Goal: Information Seeking & Learning: Learn about a topic

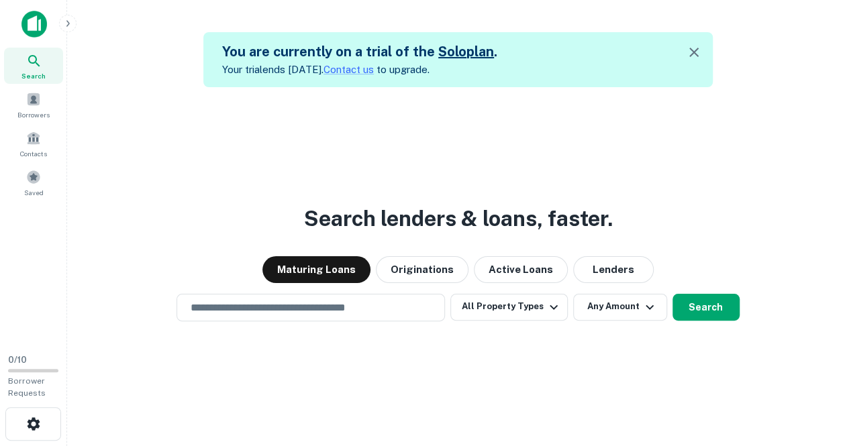
click at [260, 49] on h5 "You are currently on a trial of the Solo plan ." at bounding box center [359, 52] width 275 height 20
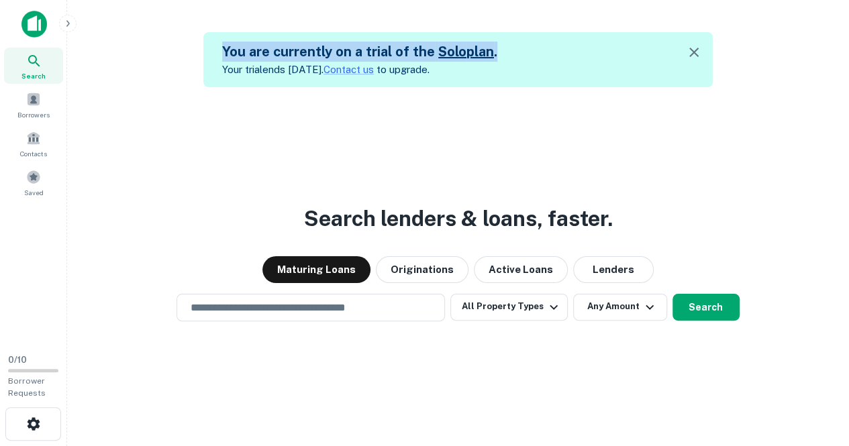
click at [260, 49] on h5 "You are currently on a trial of the Solo plan ." at bounding box center [359, 52] width 275 height 20
click at [40, 414] on button "button" at bounding box center [33, 424] width 56 height 34
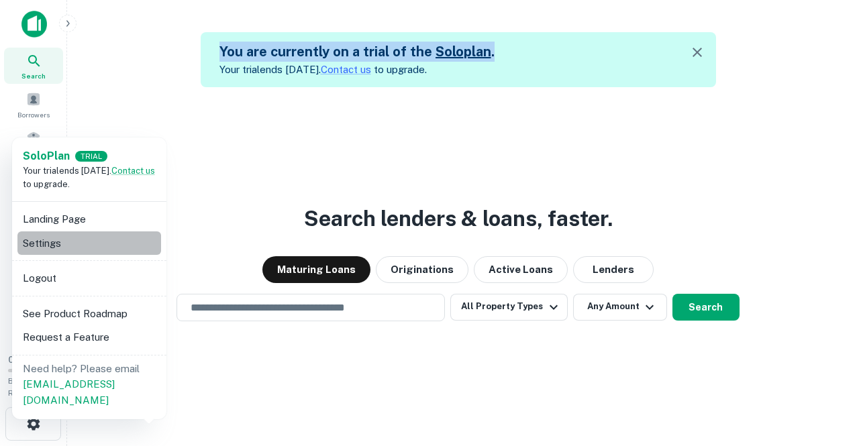
click at [91, 244] on li "Settings" at bounding box center [89, 243] width 144 height 24
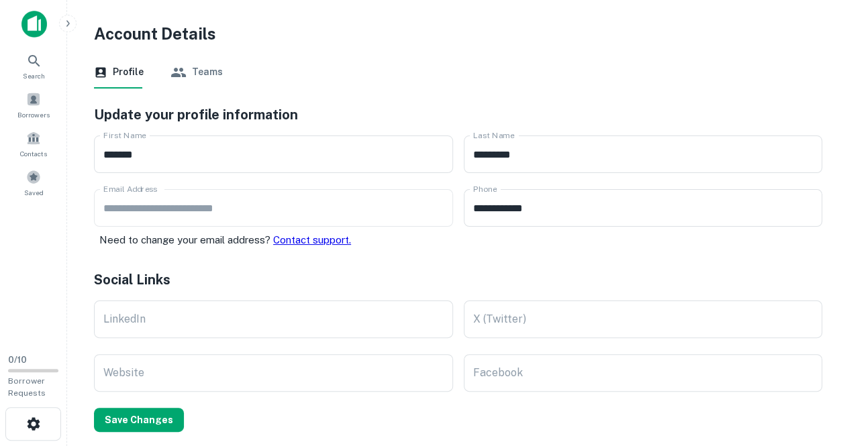
click at [25, 21] on div "Solo Plan TRIAL Your trial ends in 7 days. Contact us to upgrade. Landing Page …" at bounding box center [424, 223] width 849 height 446
click at [44, 406] on div "Solo Plan TRIAL Your trial ends in 7 days. Contact us to upgrade. Landing Page …" at bounding box center [424, 223] width 849 height 446
click at [42, 412] on div "Solo Plan TRIAL Your trial ends in 7 days. Contact us to upgrade. Landing Page …" at bounding box center [424, 223] width 849 height 446
click at [35, 419] on div "Solo Plan TRIAL Your trial ends in 7 days. Contact us to upgrade. Landing Page …" at bounding box center [424, 223] width 849 height 446
click at [36, 434] on div "Solo Plan TRIAL Your trial ends in 7 days. Contact us to upgrade. Landing Page …" at bounding box center [424, 223] width 849 height 446
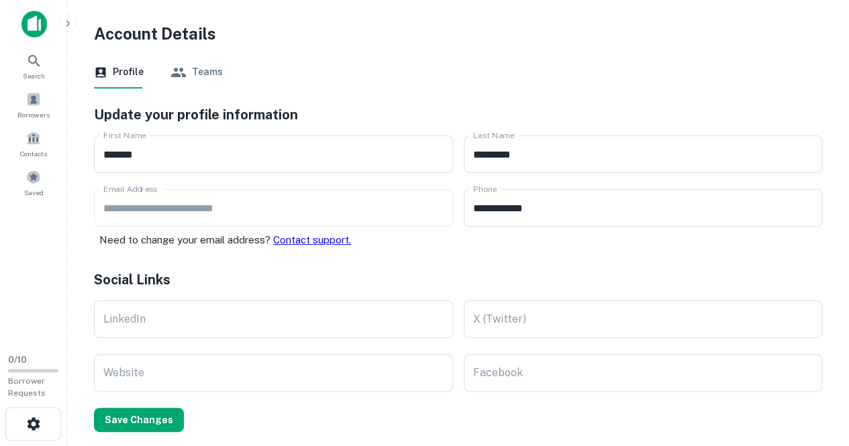
click at [35, 28] on div "Solo Plan TRIAL Your trial ends in 7 days. Contact us to upgrade. Landing Page …" at bounding box center [424, 223] width 849 height 446
click at [66, 23] on div "Solo Plan TRIAL Your trial ends in 7 days. Contact us to upgrade. Landing Page …" at bounding box center [424, 223] width 849 height 446
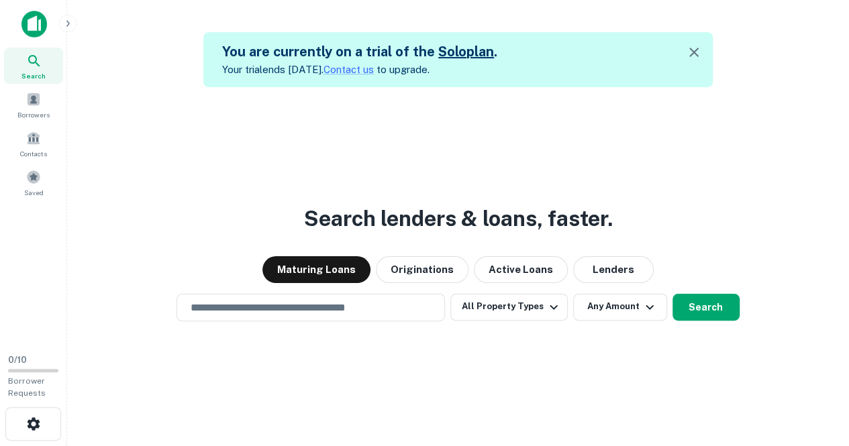
click at [67, 18] on icon "button" at bounding box center [67, 23] width 11 height 11
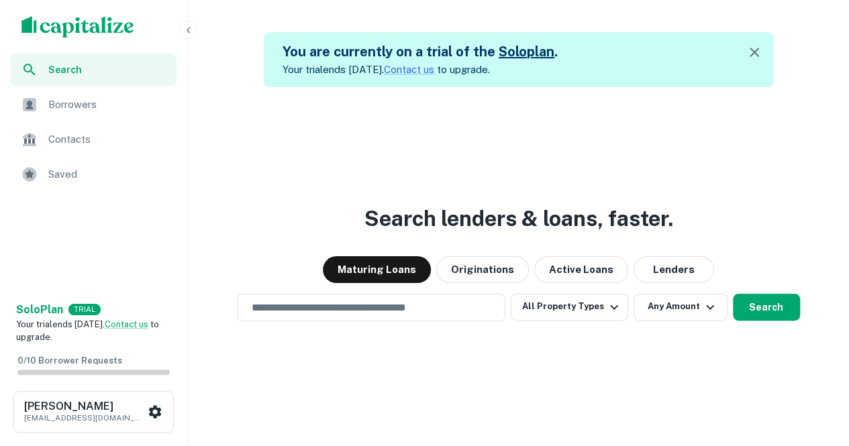
scroll to position [32, 0]
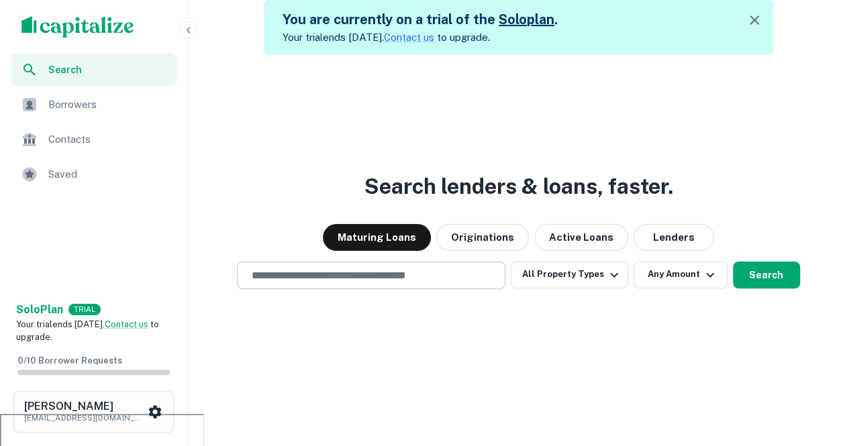
click at [427, 275] on input "text" at bounding box center [371, 275] width 256 height 15
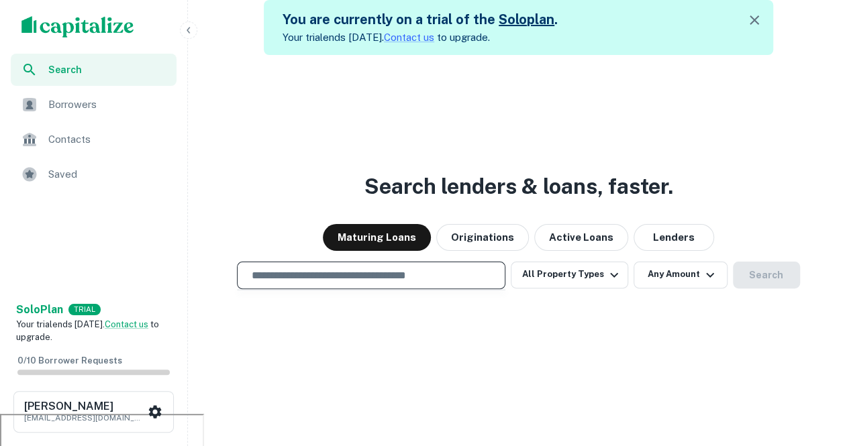
type input "*"
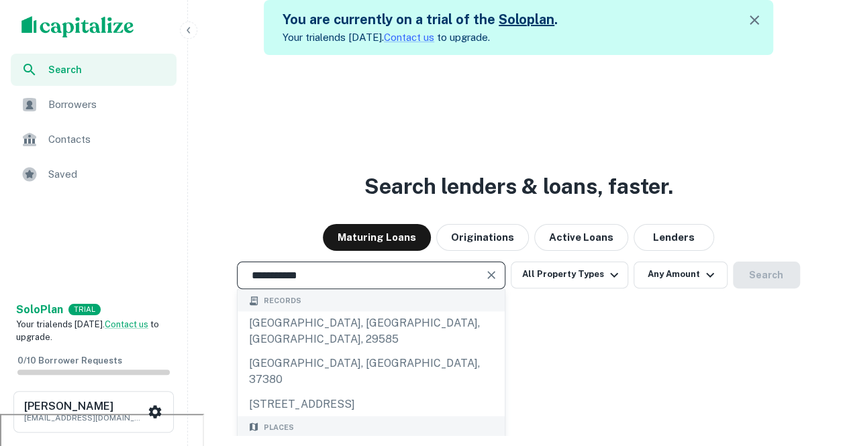
scroll to position [93, 0]
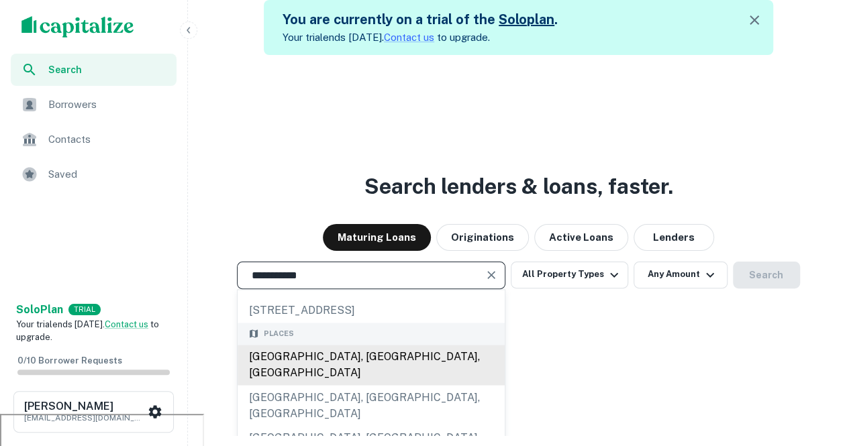
click at [344, 345] on div "Great Neck, NY, USA" at bounding box center [371, 365] width 267 height 40
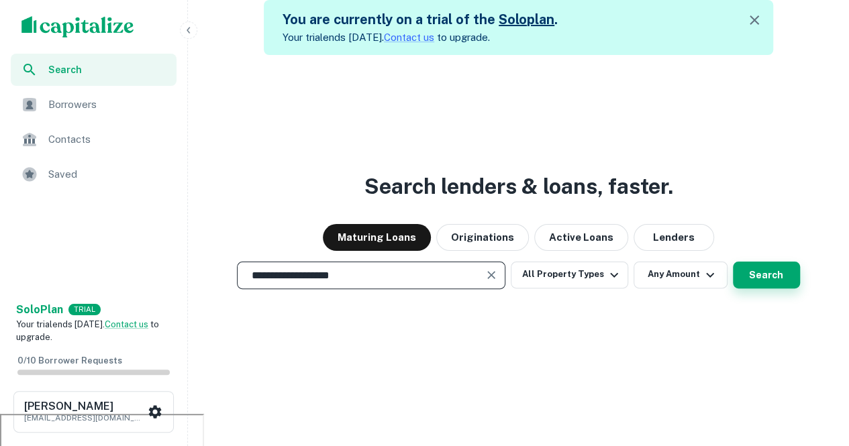
type input "**********"
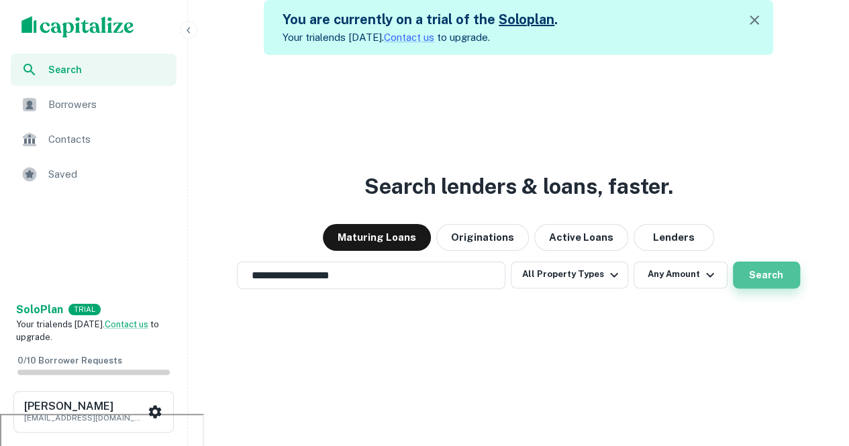
click at [784, 283] on button "Search" at bounding box center [766, 275] width 67 height 27
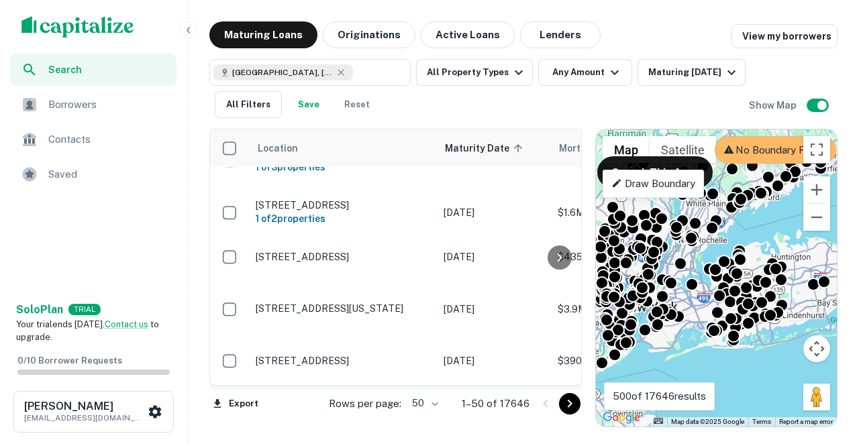
scroll to position [319, 0]
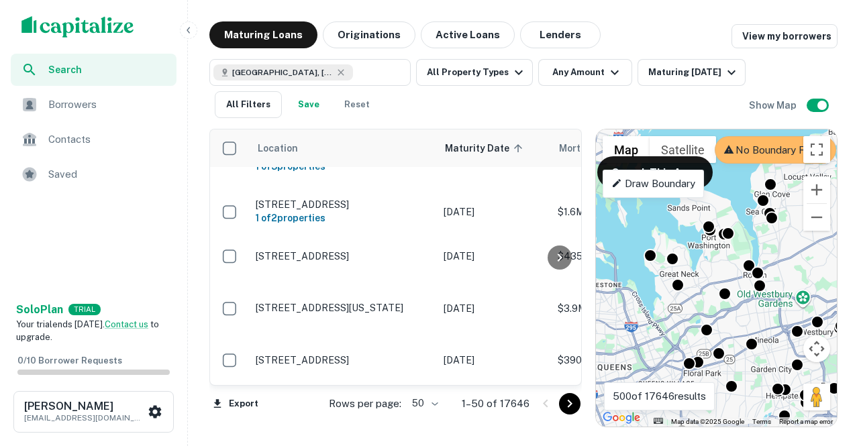
drag, startPoint x: 676, startPoint y: 319, endPoint x: 744, endPoint y: 254, distance: 94.0
click at [744, 254] on div "To navigate, press the arrow keys. To activate drag with keyboard, press Alt + …" at bounding box center [716, 278] width 241 height 297
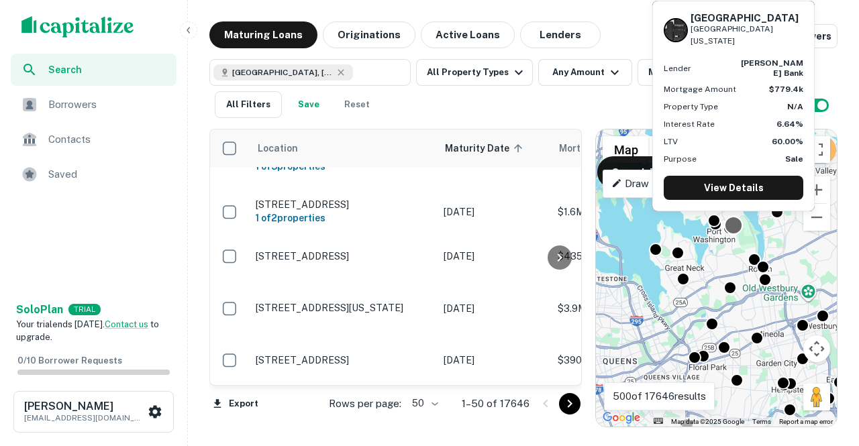
click at [731, 225] on div at bounding box center [732, 224] width 19 height 19
click at [738, 191] on link "View Details" at bounding box center [734, 188] width 140 height 24
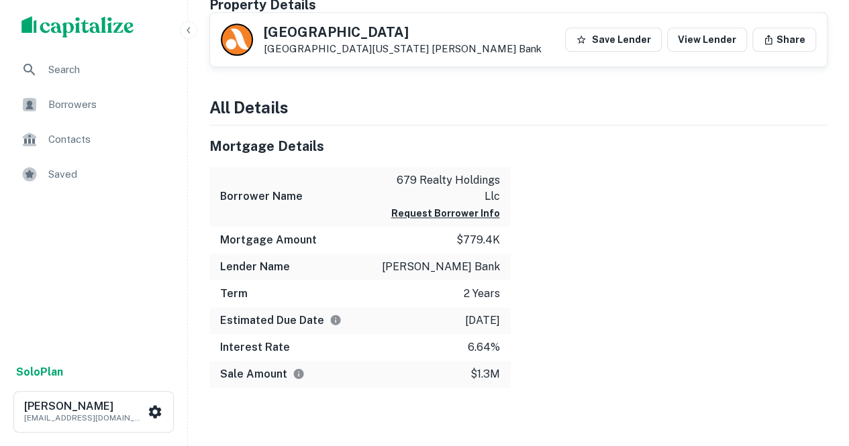
scroll to position [633, 0]
